Goal: Task Accomplishment & Management: Manage account settings

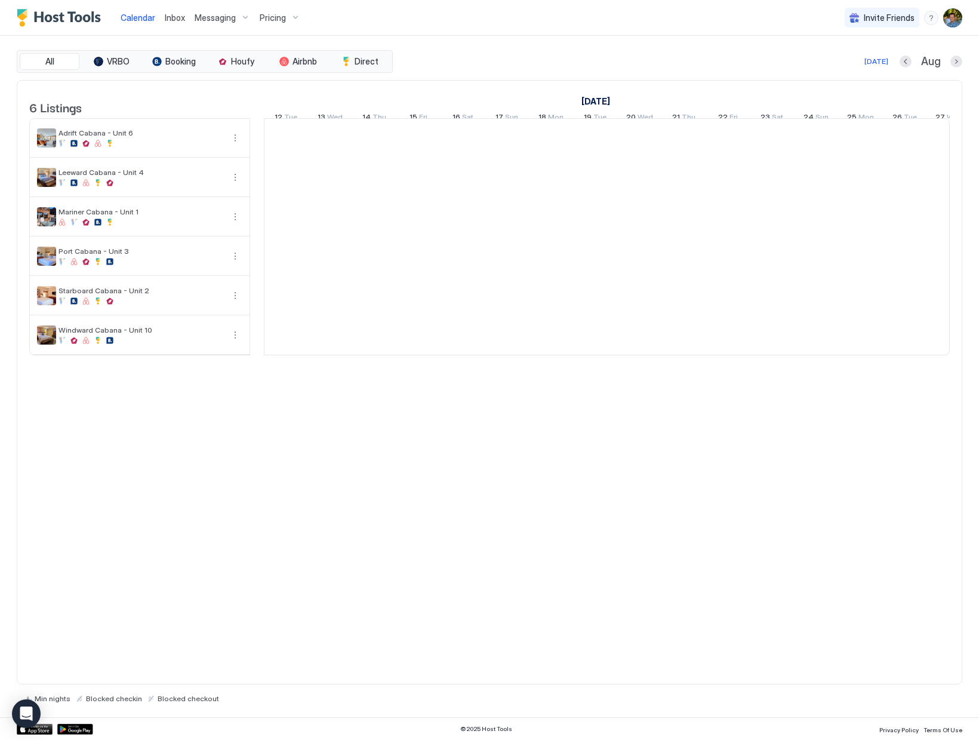
scroll to position [0, 663]
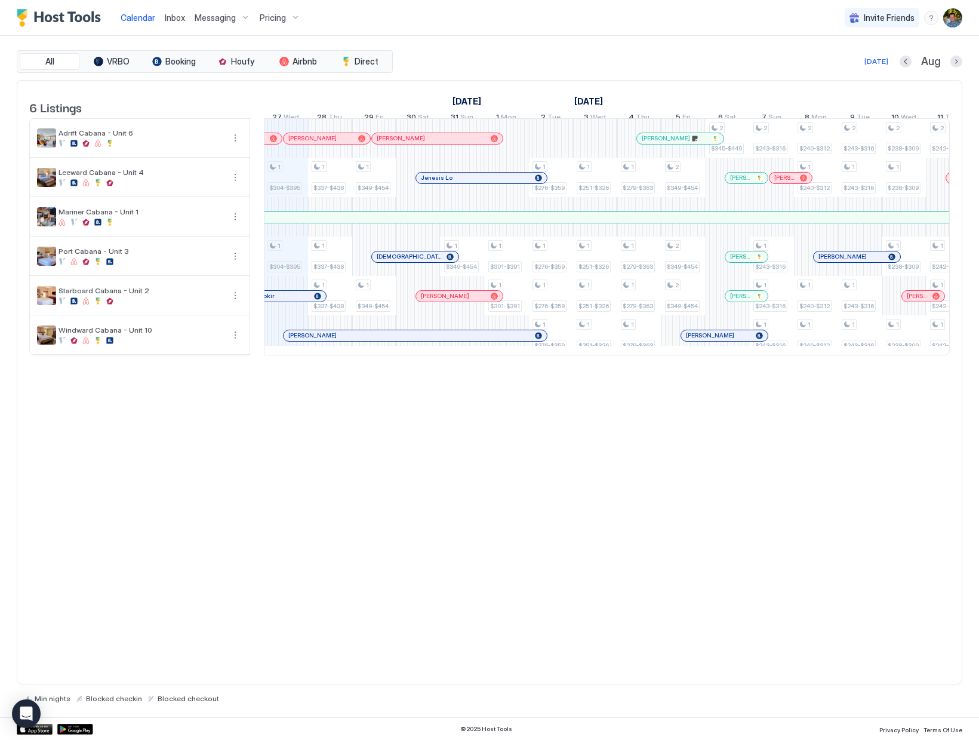
click at [358, 508] on div "6 Listings [DATE] [DATE] [DATE] 12 Tue 13 Wed 14 Thu 15 Fri 16 Sat 17 Sun 18 Mo…" at bounding box center [490, 382] width 946 height 605
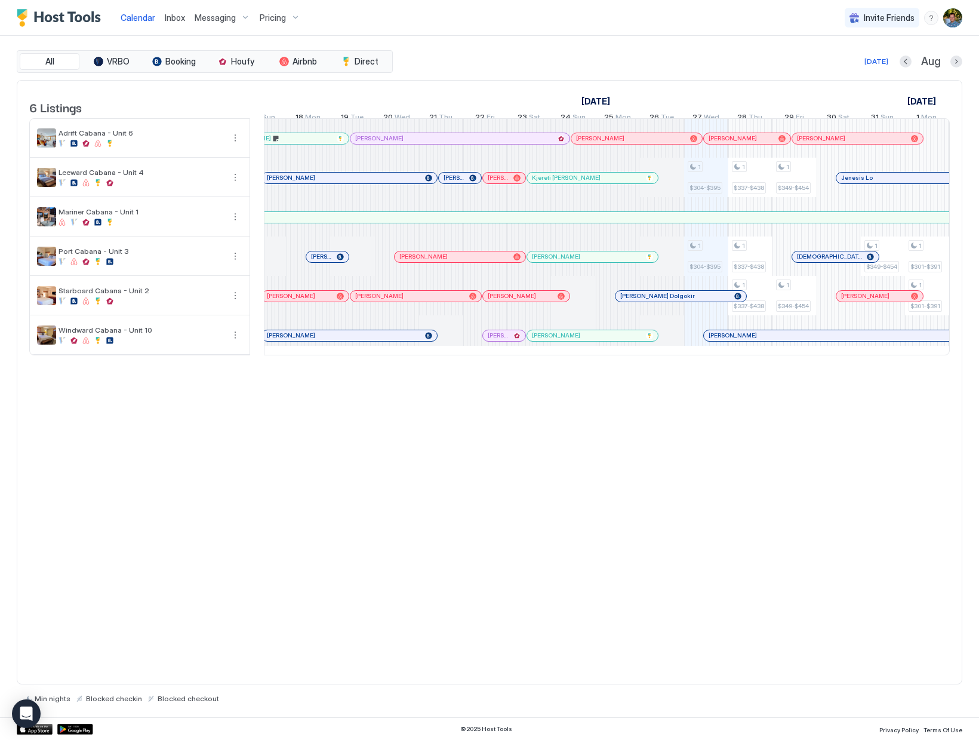
scroll to position [0, 230]
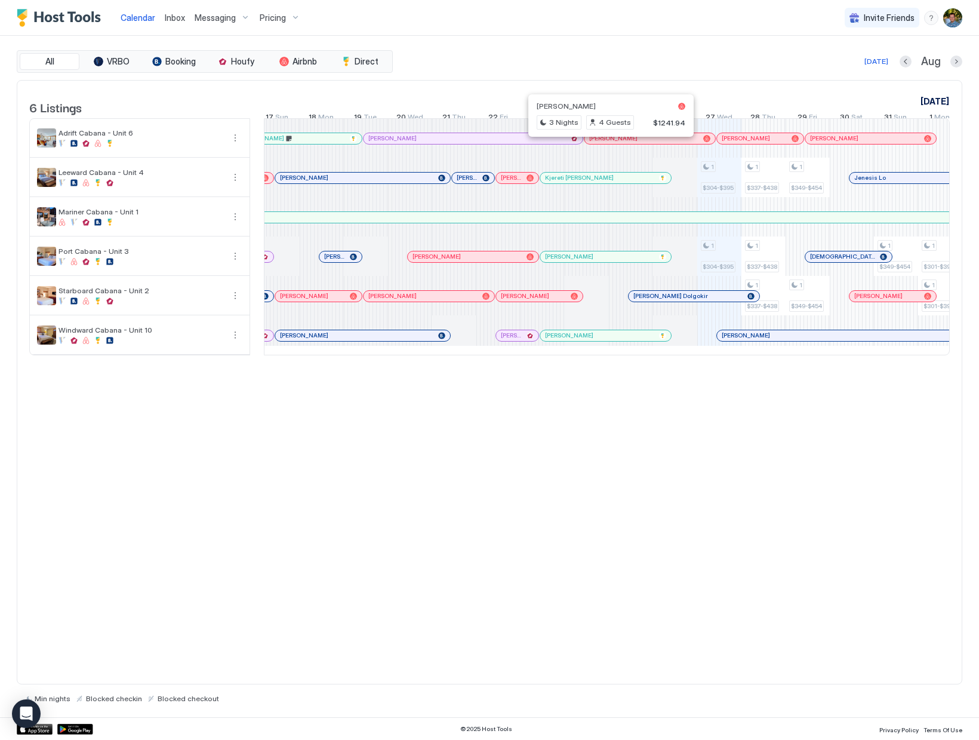
click at [605, 143] on div at bounding box center [605, 139] width 10 height 10
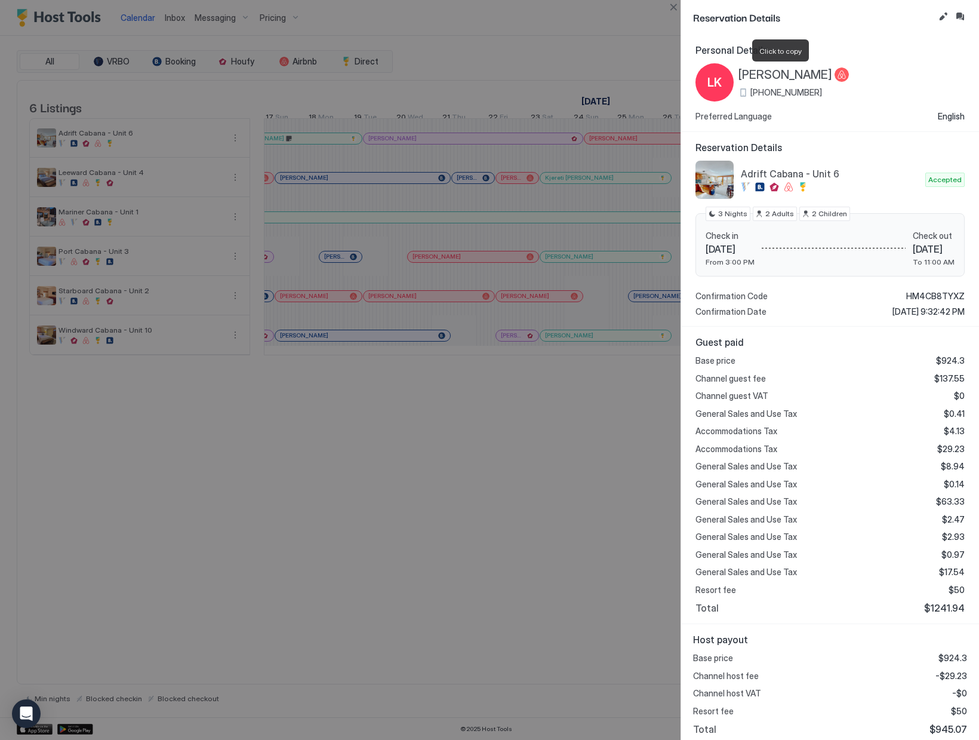
click at [798, 73] on span "[PERSON_NAME]" at bounding box center [786, 74] width 94 height 15
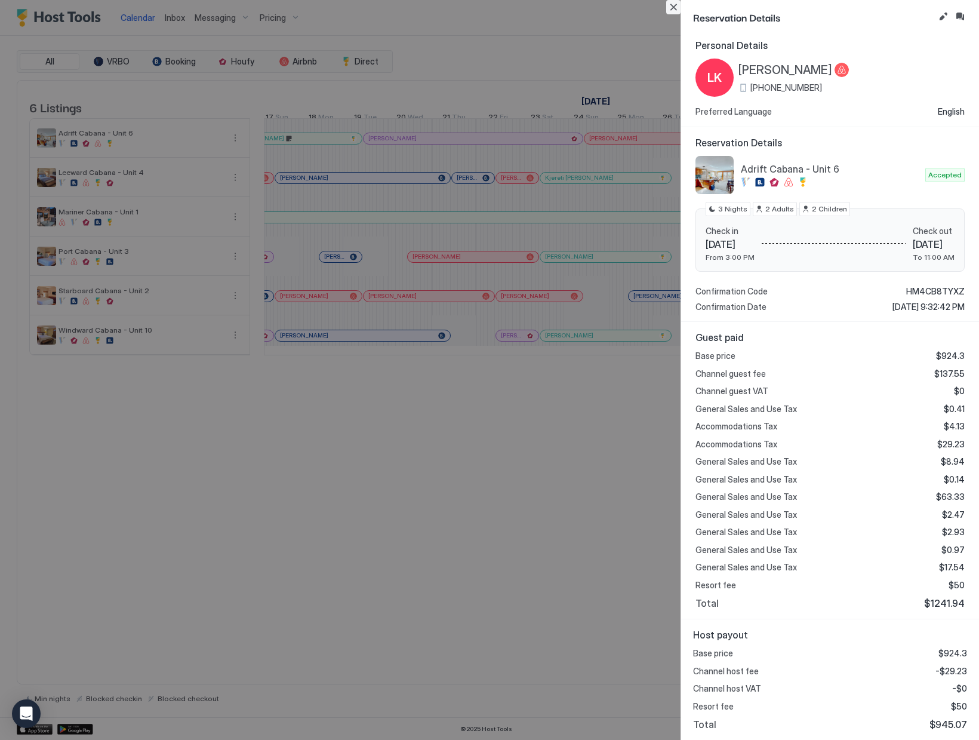
click at [670, 5] on button "Close" at bounding box center [673, 7] width 14 height 14
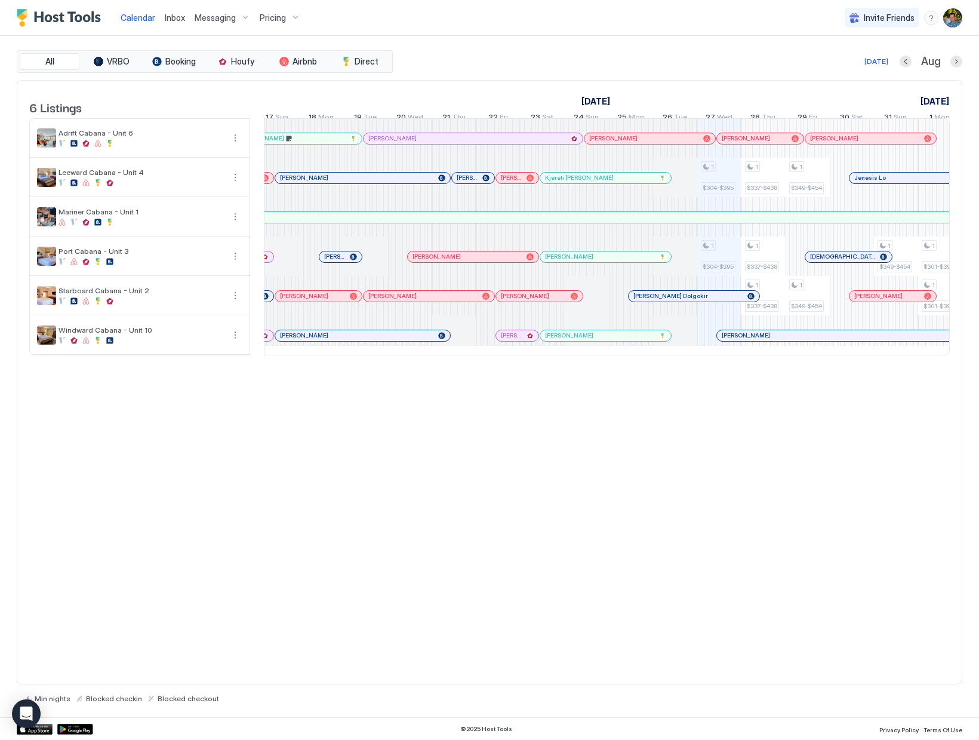
click at [708, 539] on div "6 Listings [DATE] [DATE] [DATE] 12 Tue 13 Wed 14 Thu 15 Fri 16 Sat 17 Sun 18 Mo…" at bounding box center [490, 382] width 946 height 605
click at [608, 502] on div "6 Listings [DATE] [DATE] [DATE] 12 Tue 13 Wed 14 Thu 15 Fri 16 Sat 17 Sun 18 Mo…" at bounding box center [490, 382] width 946 height 605
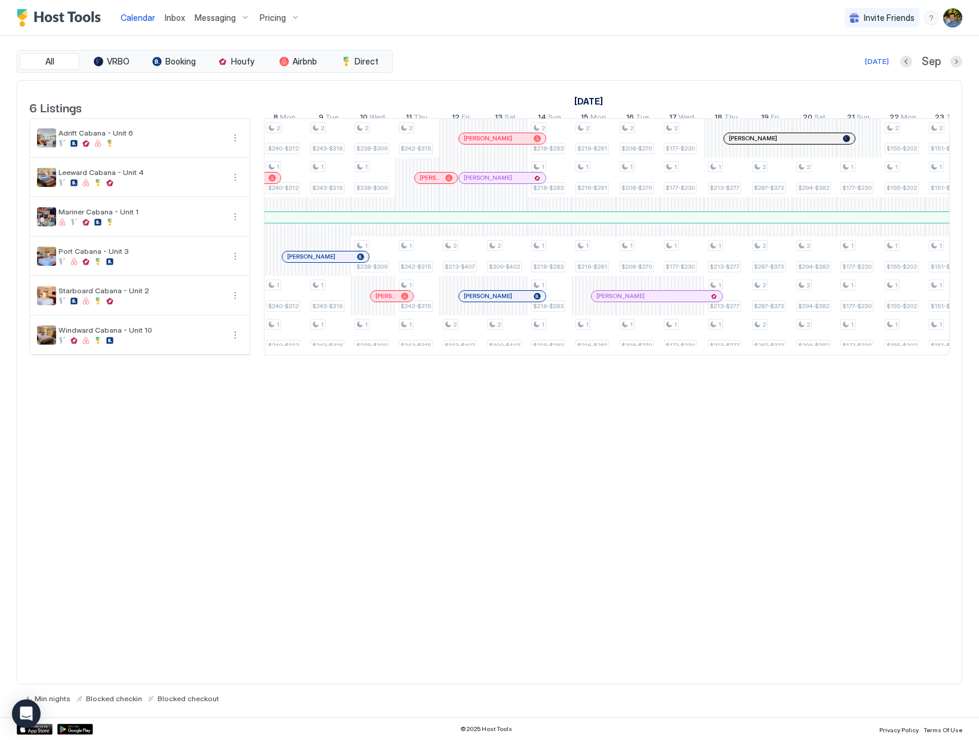
scroll to position [0, 1302]
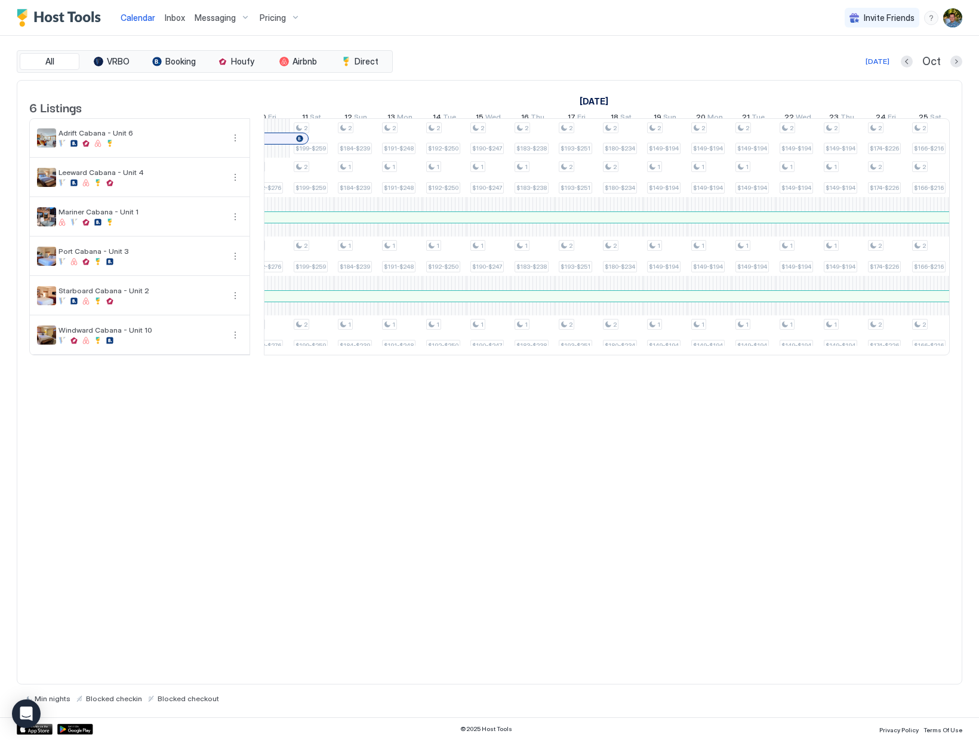
click at [532, 586] on div "6 Listings [DATE] [DATE] [DATE] 21 Sun 22 Mon 23 Tue 24 Wed 25 Thu 26 Fri 27 Sa…" at bounding box center [490, 382] width 946 height 605
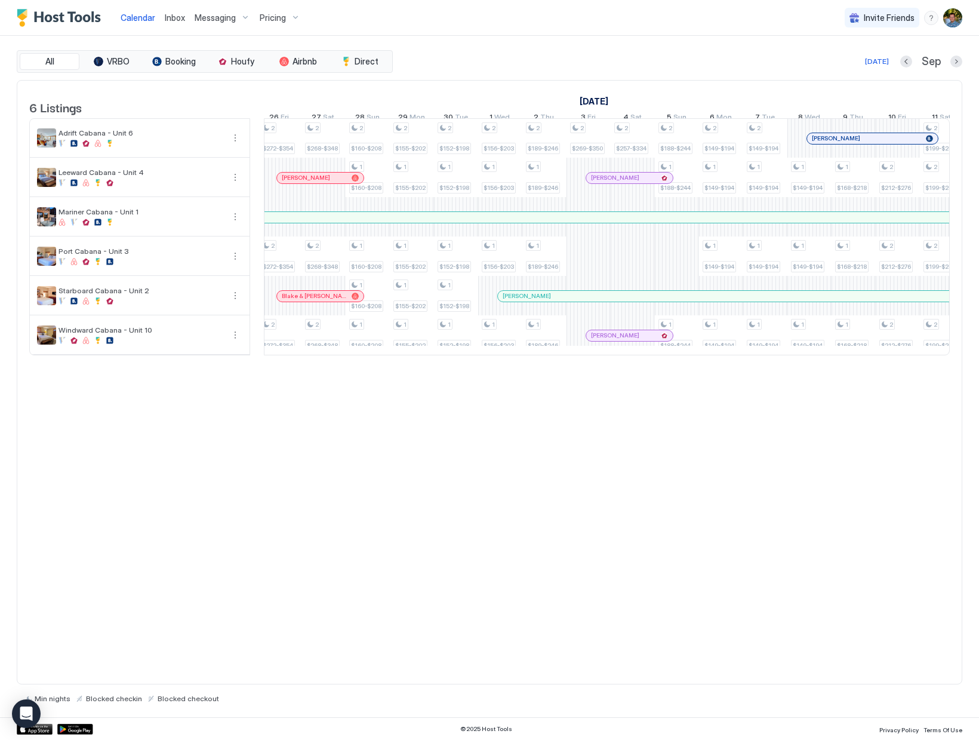
click at [665, 435] on div "6 Listings [DATE] [DATE] [DATE] 21 Sun 22 Mon 23 Tue 24 Wed 25 Thu 26 Fri 27 Sa…" at bounding box center [490, 382] width 946 height 605
click at [698, 505] on div "6 Listings [DATE] [DATE] [DATE] 21 Sun 22 Mon 23 Tue 24 Wed 25 Thu 26 Fri 27 Sa…" at bounding box center [490, 382] width 946 height 605
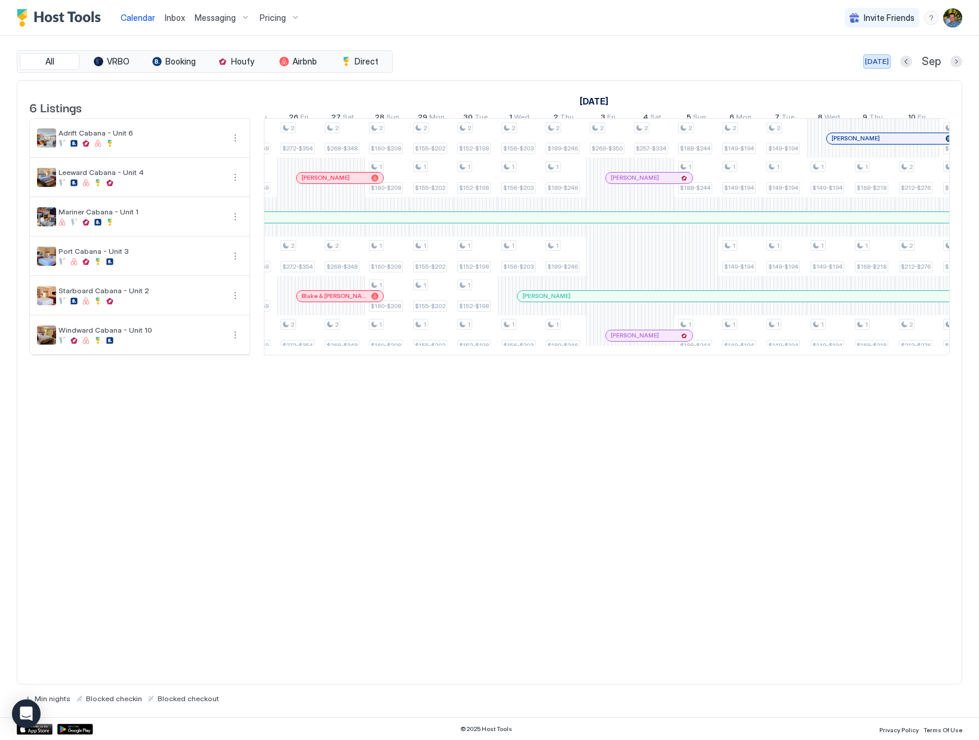
click at [880, 60] on div "[DATE]" at bounding box center [877, 61] width 24 height 11
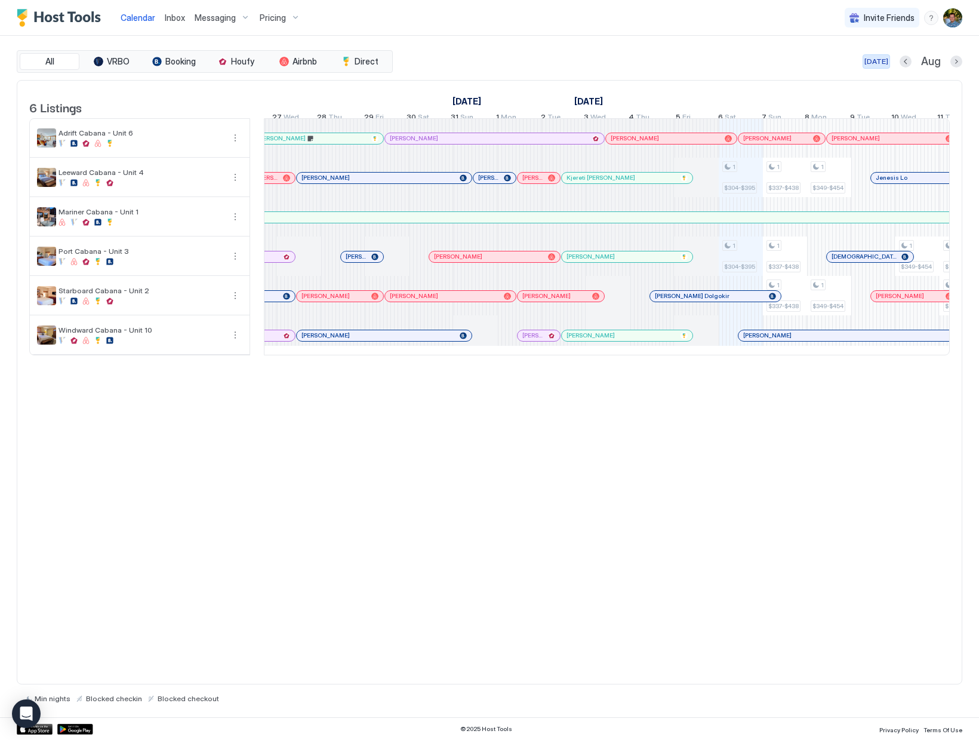
scroll to position [0, 663]
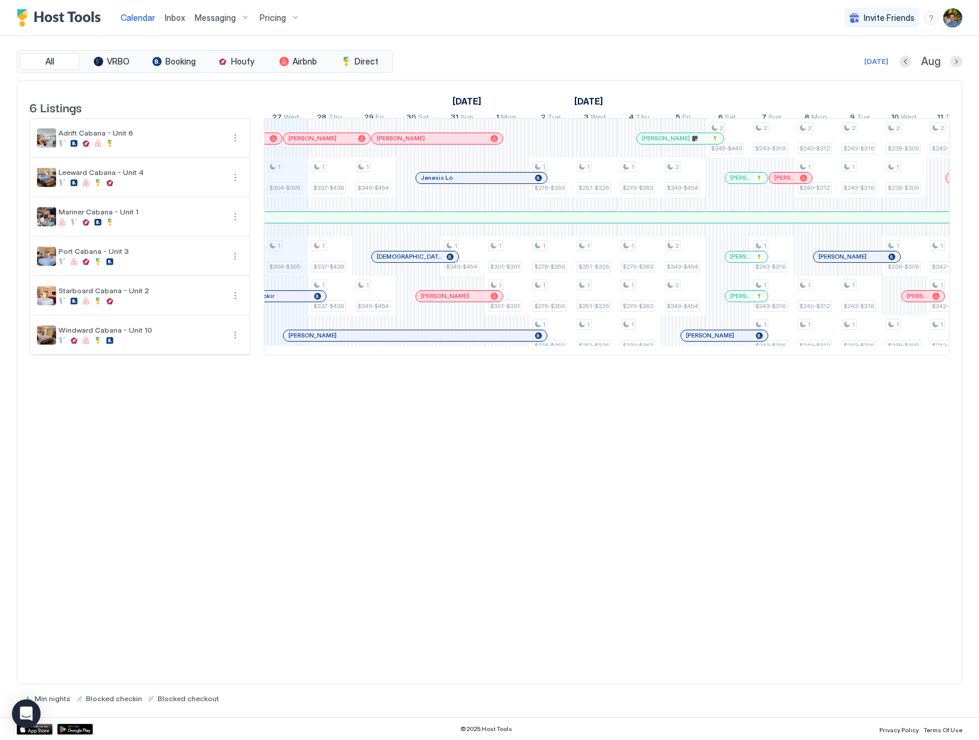
click at [666, 416] on div "6 Listings [DATE] [DATE] [DATE] 12 Tue 13 Wed 14 Thu 15 Fri 16 Sat 17 Sun 18 Mo…" at bounding box center [490, 382] width 946 height 605
click at [875, 61] on div "[DATE]" at bounding box center [877, 61] width 24 height 11
click at [880, 506] on div "6 Listings [DATE] [DATE] [DATE] 12 Tue 13 Wed 14 Thu 15 Fri 16 Sat 17 Sun 18 Mo…" at bounding box center [490, 382] width 946 height 605
click at [879, 63] on div "[DATE]" at bounding box center [877, 61] width 24 height 11
